Goal: Navigation & Orientation: Find specific page/section

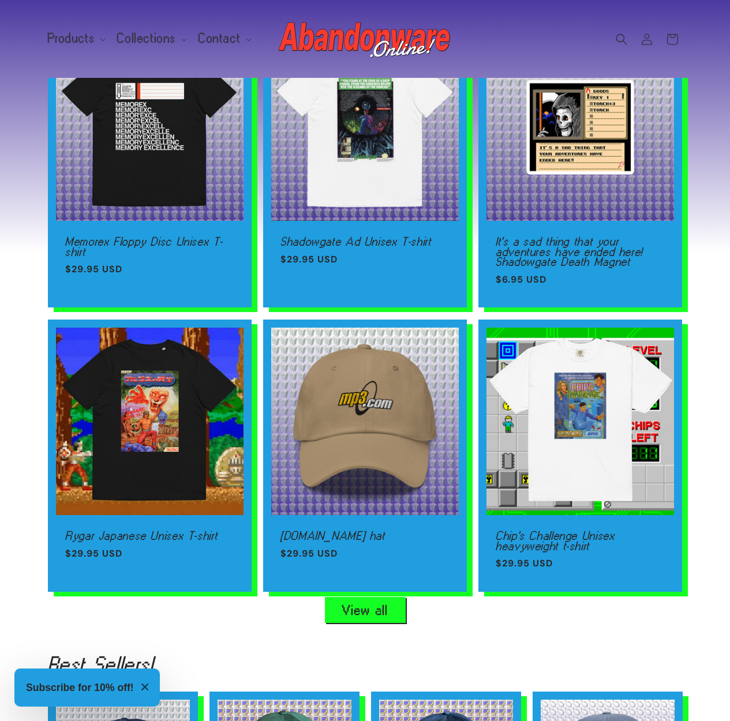
scroll to position [635, 0]
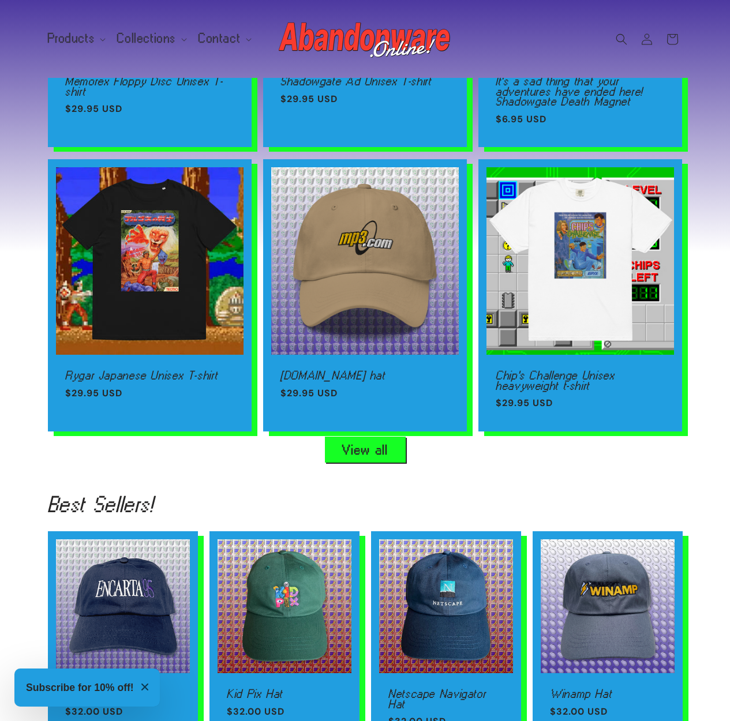
drag, startPoint x: 469, startPoint y: 296, endPoint x: 457, endPoint y: 439, distance: 144.2
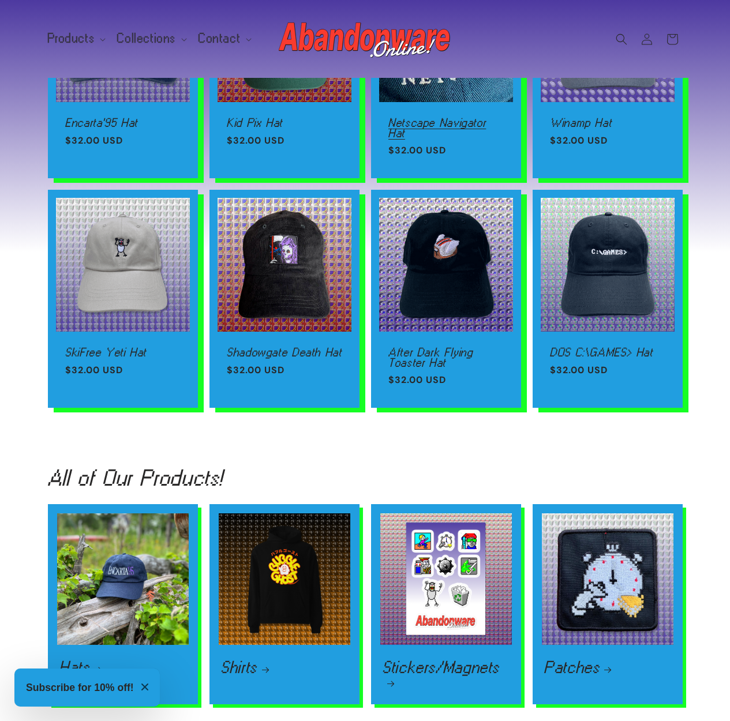
scroll to position [1356, 0]
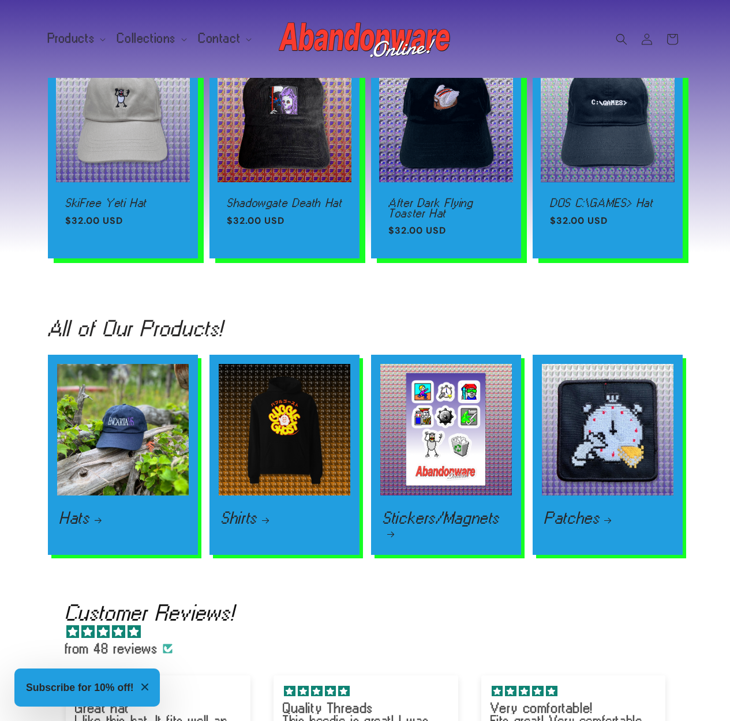
click at [136, 330] on h2 "All of Our Products!" at bounding box center [136, 328] width 176 height 18
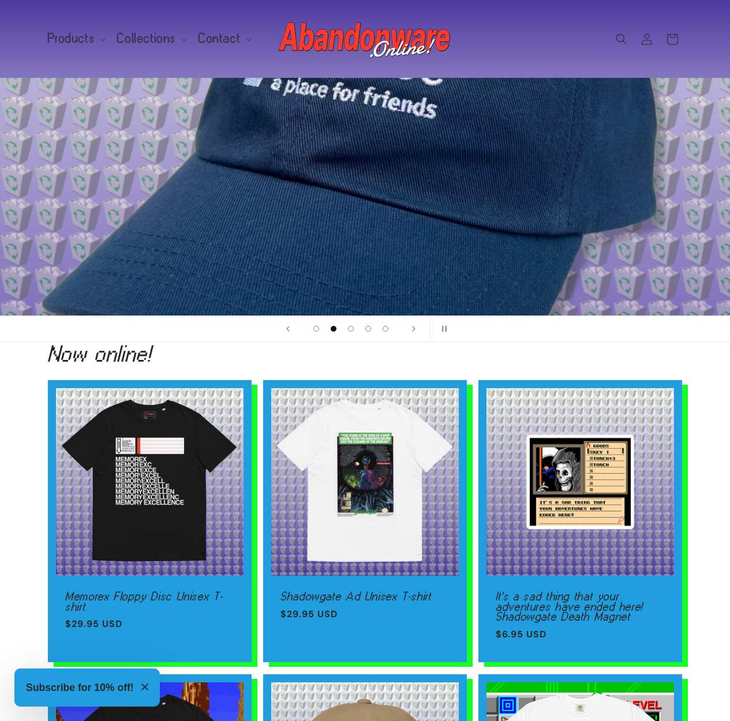
scroll to position [0, 0]
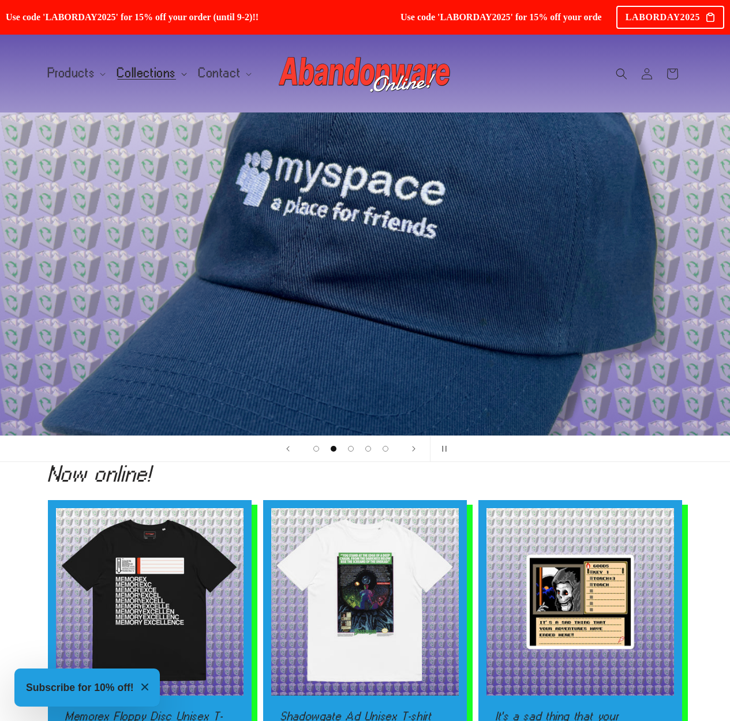
click at [128, 73] on span "Collections" at bounding box center [146, 73] width 59 height 10
click at [67, 76] on span "Products" at bounding box center [71, 73] width 47 height 10
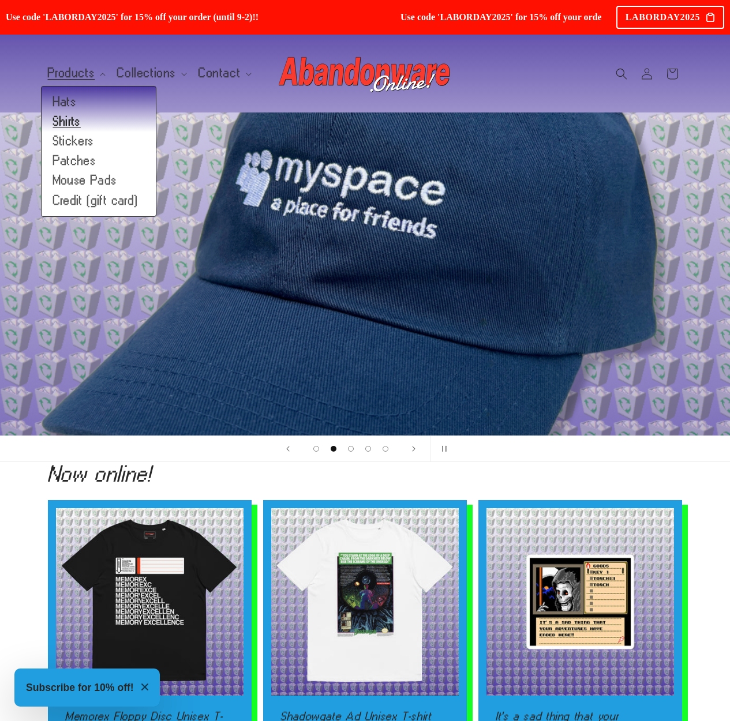
click at [71, 126] on link "Shirts" at bounding box center [99, 122] width 114 height 20
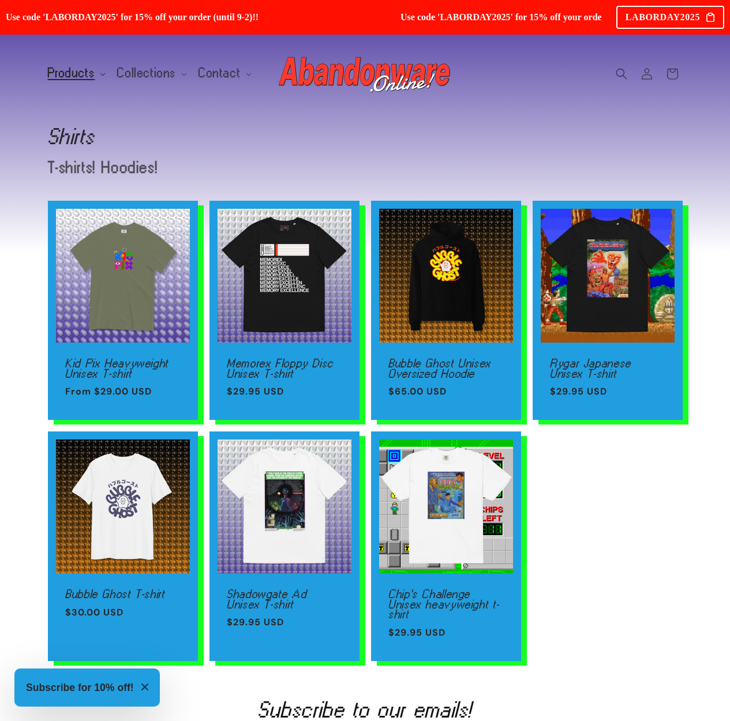
click at [81, 72] on span "Products" at bounding box center [71, 73] width 47 height 10
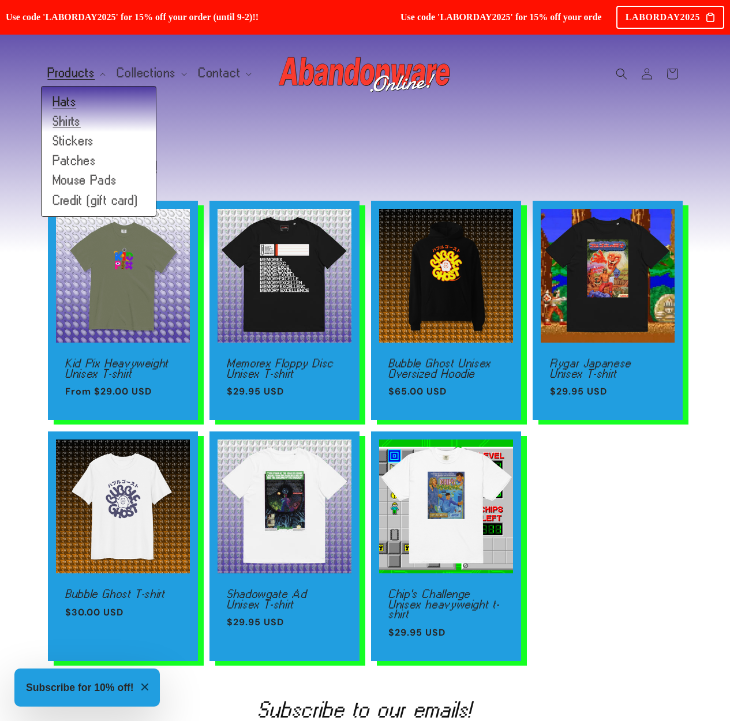
click at [60, 105] on link "Hats" at bounding box center [99, 102] width 114 height 20
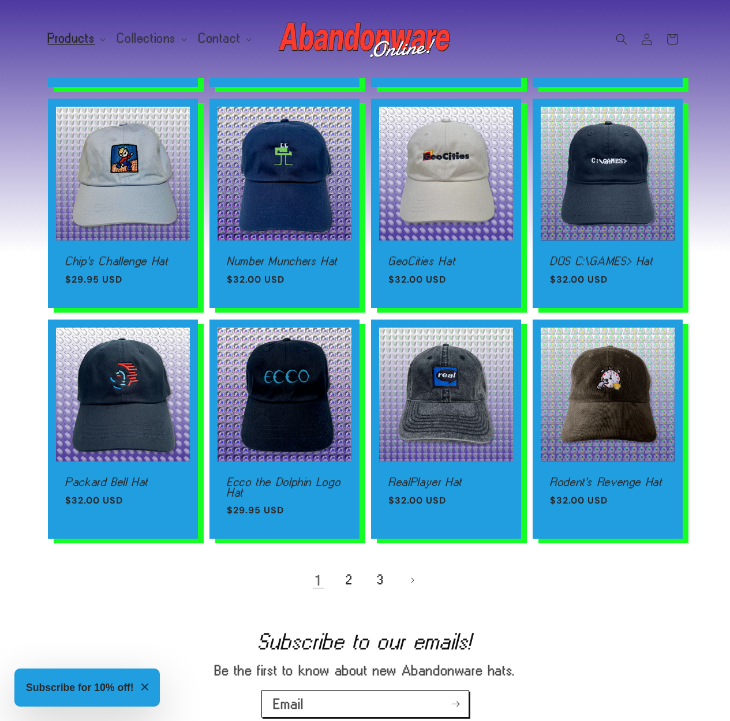
scroll to position [552, 0]
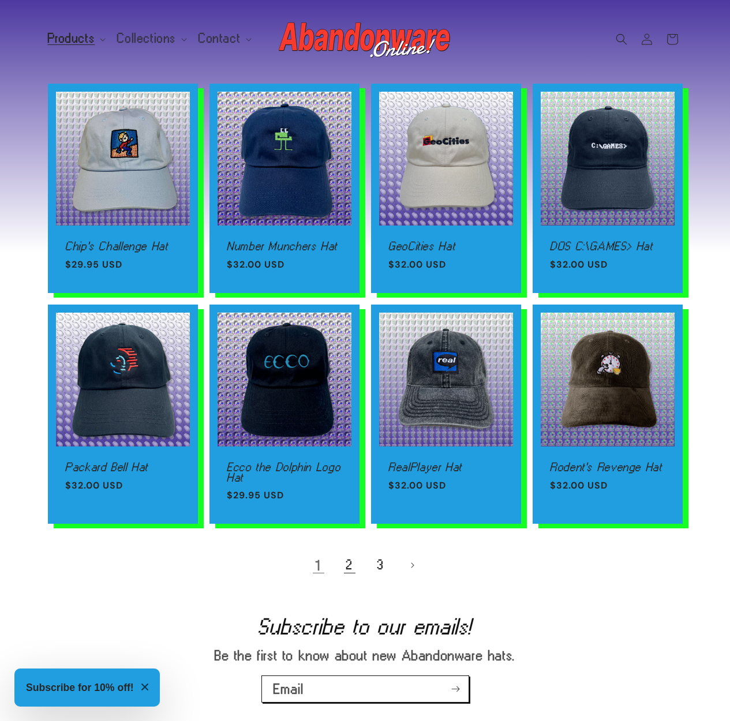
click at [349, 565] on link "2" at bounding box center [349, 565] width 25 height 25
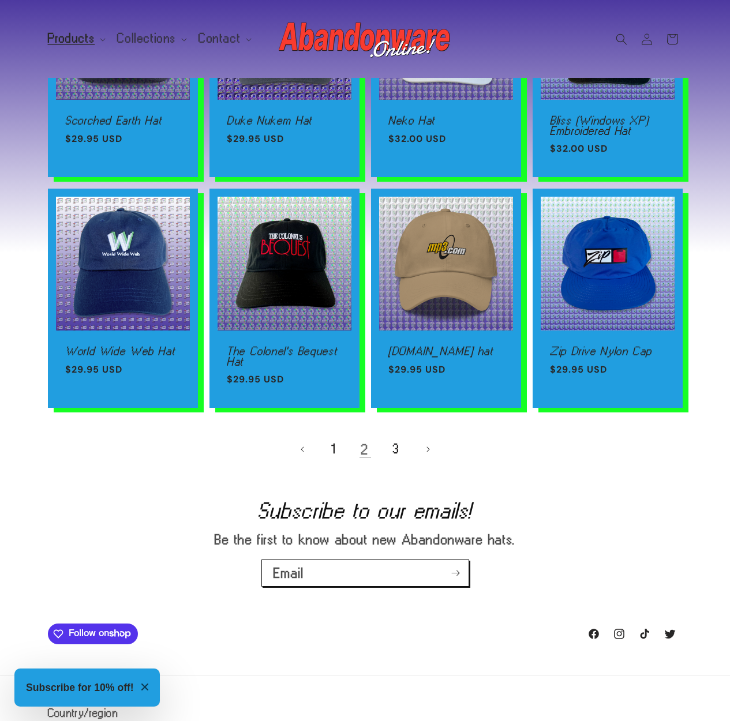
scroll to position [688, 0]
click at [393, 452] on link "3" at bounding box center [396, 449] width 25 height 25
